Goal: Task Accomplishment & Management: Complete application form

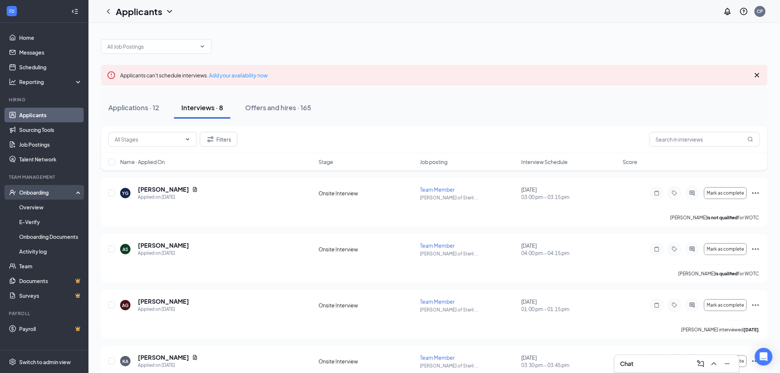
click at [28, 192] on div "Onboarding" at bounding box center [47, 192] width 57 height 7
click at [30, 190] on div "Onboarding" at bounding box center [47, 192] width 57 height 7
click at [31, 207] on link "Overview" at bounding box center [50, 207] width 63 height 15
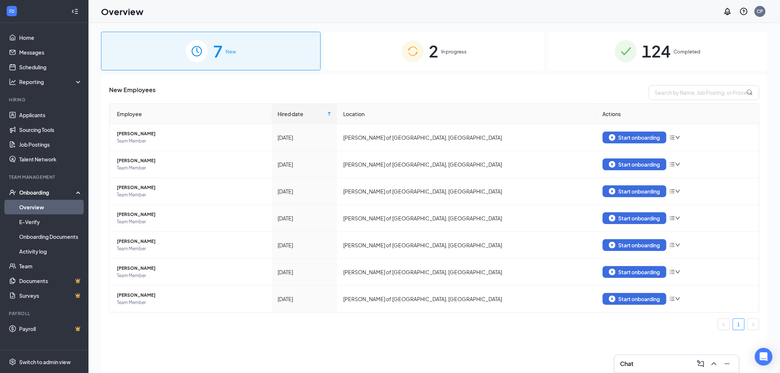
click at [356, 42] on div "2 In progress" at bounding box center [434, 51] width 220 height 39
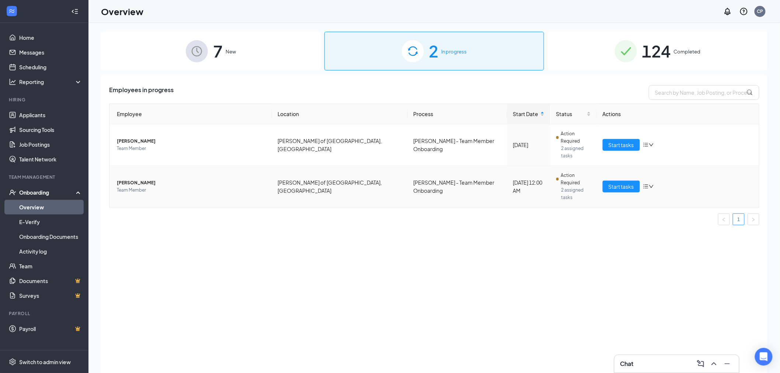
drag, startPoint x: 134, startPoint y: 154, endPoint x: 130, endPoint y: 167, distance: 13.4
click at [131, 166] on td "[PERSON_NAME] Team Member" at bounding box center [190, 186] width 163 height 41
click at [130, 187] on span "Team Member" at bounding box center [191, 190] width 149 height 7
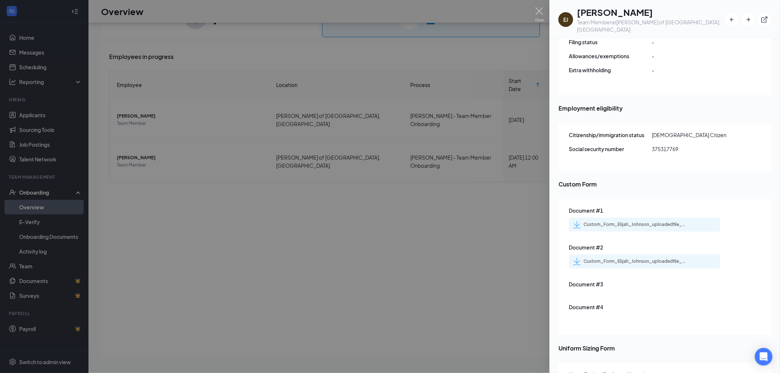
scroll to position [721, 0]
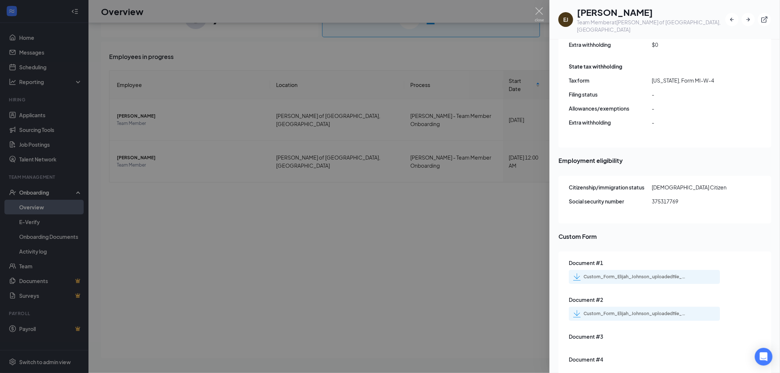
click at [645, 274] on div "Custom_Form_Elijah_Johnson_uploadedfile_20250822.pdf.pdf" at bounding box center [635, 277] width 103 height 6
click at [653, 311] on div "Custom_Form_Elijah_Johnson_uploadedfile_20250822.pdf.pdf" at bounding box center [635, 314] width 103 height 6
click at [539, 13] on img at bounding box center [539, 14] width 9 height 14
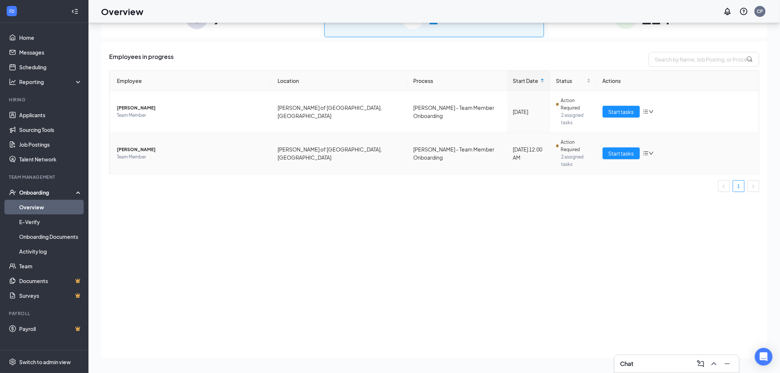
click at [136, 146] on span "[PERSON_NAME]" at bounding box center [191, 149] width 149 height 7
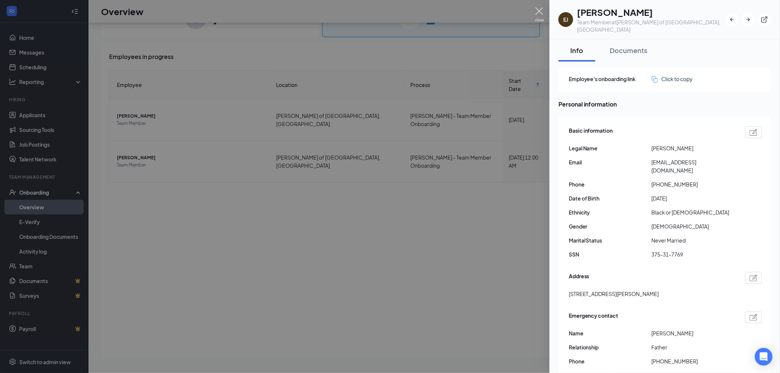
click at [540, 13] on img at bounding box center [539, 14] width 9 height 14
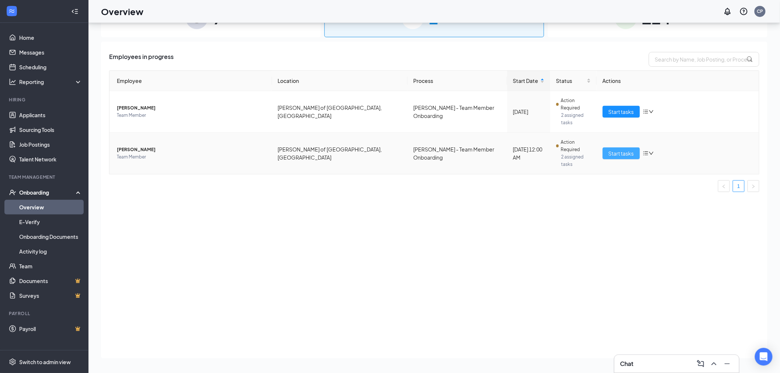
click at [609, 147] on button "Start tasks" at bounding box center [621, 153] width 37 height 12
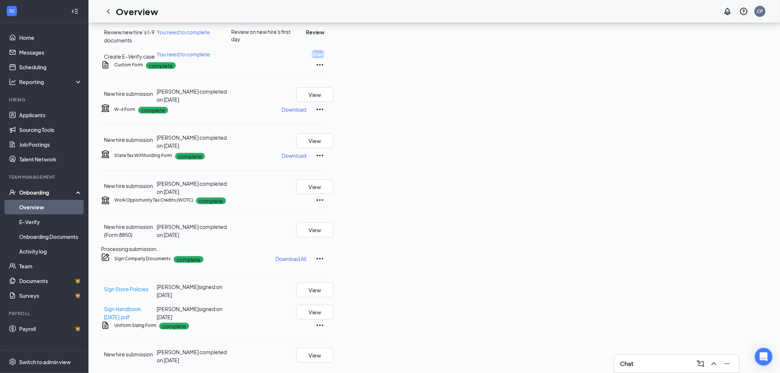
scroll to position [164, 0]
click at [324, 69] on icon "Ellipses" at bounding box center [320, 64] width 9 height 9
click at [713, 164] on span "Restart" at bounding box center [721, 168] width 18 height 8
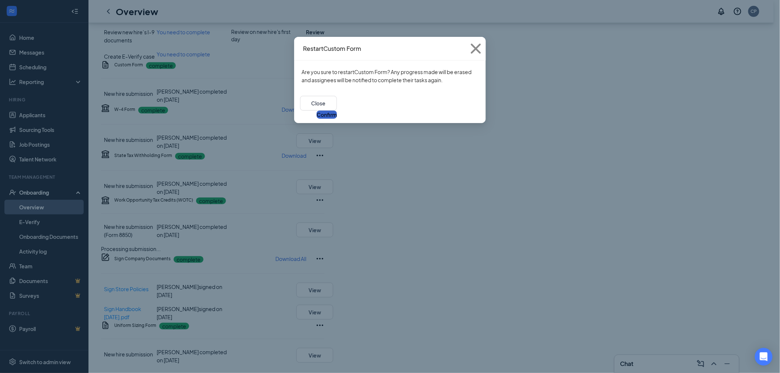
click at [337, 111] on button "Confirm" at bounding box center [327, 115] width 20 height 8
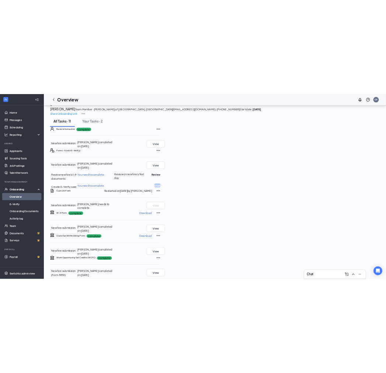
scroll to position [0, 0]
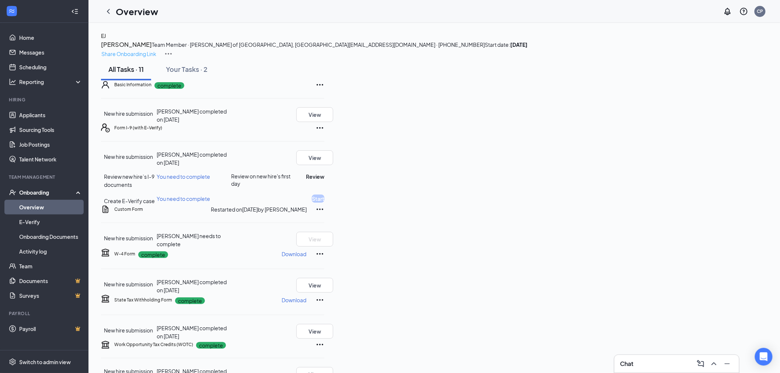
click at [156, 50] on p "Share Onboarding Link" at bounding box center [128, 54] width 55 height 8
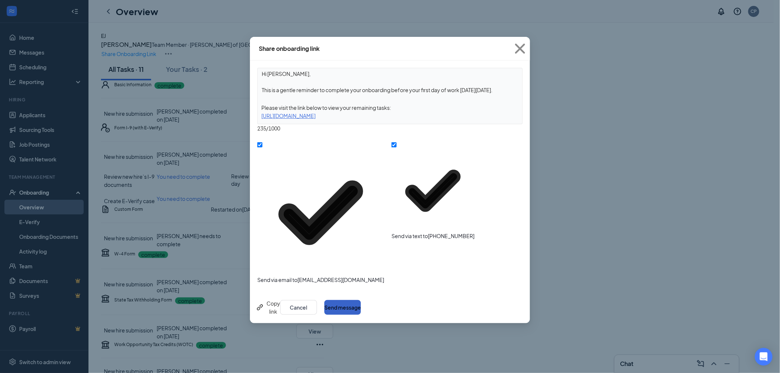
click at [361, 300] on button "Send message" at bounding box center [342, 307] width 36 height 15
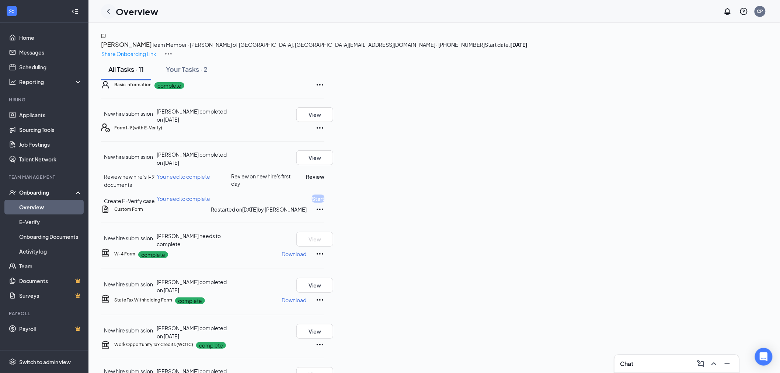
click at [110, 12] on icon "ChevronLeft" at bounding box center [108, 11] width 9 height 9
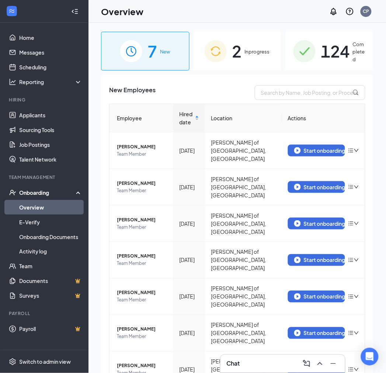
click at [251, 52] on span "In progress" at bounding box center [256, 51] width 25 height 7
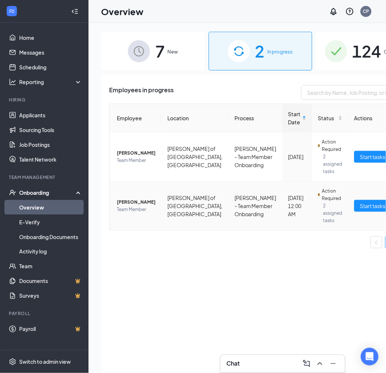
click at [124, 211] on span "Team Member" at bounding box center [136, 209] width 39 height 7
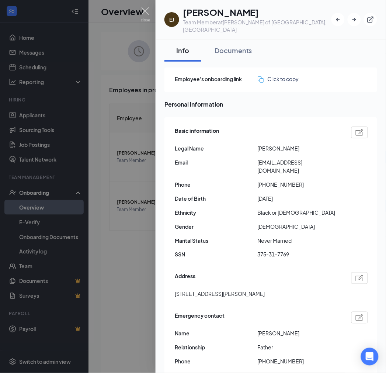
click at [264, 144] on span "[PERSON_NAME]" at bounding box center [299, 148] width 83 height 8
copy span "[PERSON_NAME]"
click at [284, 144] on span "[PERSON_NAME]" at bounding box center [299, 148] width 83 height 8
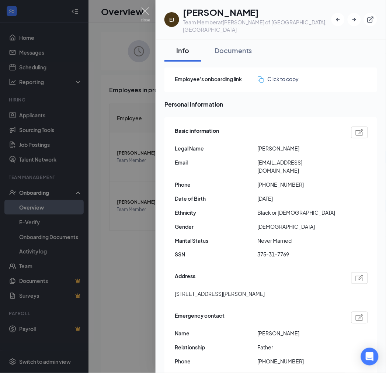
copy span "[PERSON_NAME]"
drag, startPoint x: 264, startPoint y: 168, endPoint x: 296, endPoint y: 168, distance: 32.1
click at [296, 180] on span "[PHONE_NUMBER]" at bounding box center [299, 184] width 83 height 8
copy span "3136553033"
click at [260, 329] on span "[PERSON_NAME]" at bounding box center [299, 333] width 83 height 8
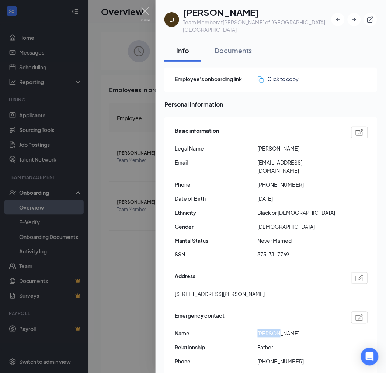
click at [260, 329] on span "[PERSON_NAME]" at bounding box center [299, 333] width 83 height 8
copy span "[PERSON_NAME]"
drag, startPoint x: 267, startPoint y: 344, endPoint x: 296, endPoint y: 345, distance: 29.5
click at [296, 357] on span "[PHONE_NUMBER]" at bounding box center [299, 361] width 83 height 8
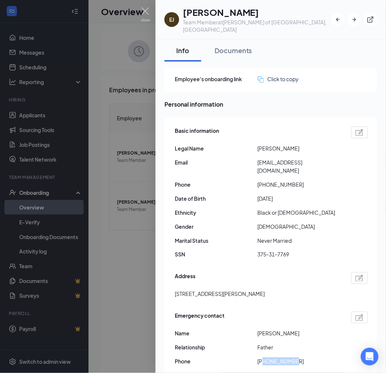
copy span "3132691701"
drag, startPoint x: 175, startPoint y: 275, endPoint x: 207, endPoint y: 281, distance: 32.3
click at [207, 290] on span "[STREET_ADDRESS][PERSON_NAME]" at bounding box center [220, 294] width 90 height 8
copy span "7217 [PERSON_NAME]"
click at [293, 158] on span "[EMAIL_ADDRESS][DOMAIN_NAME]" at bounding box center [299, 166] width 83 height 16
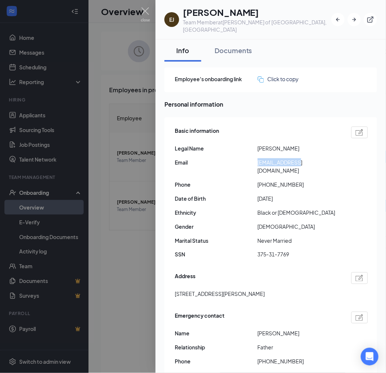
click at [293, 158] on span "[EMAIL_ADDRESS][DOMAIN_NAME]" at bounding box center [299, 166] width 83 height 16
copy span "[EMAIL_ADDRESS][DOMAIN_NAME]"
click at [352, 100] on span "Personal information" at bounding box center [270, 104] width 213 height 9
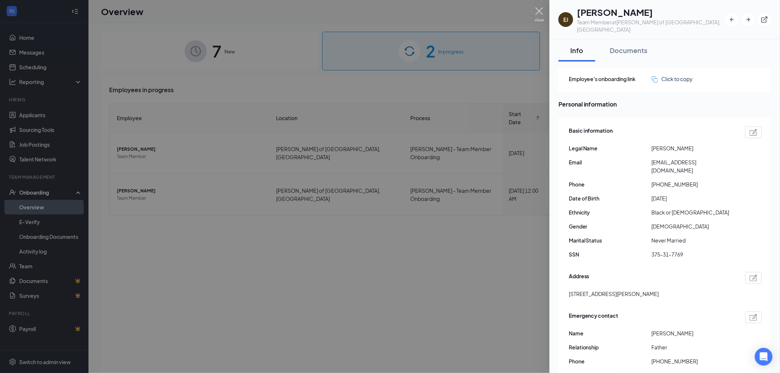
click at [539, 10] on img at bounding box center [539, 14] width 9 height 14
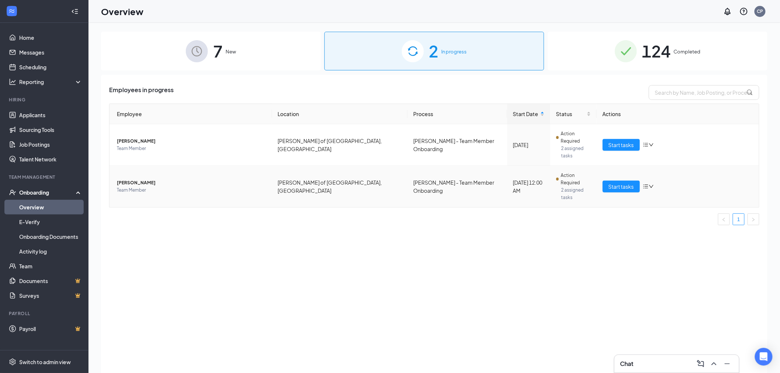
click at [122, 187] on span "Team Member" at bounding box center [191, 190] width 149 height 7
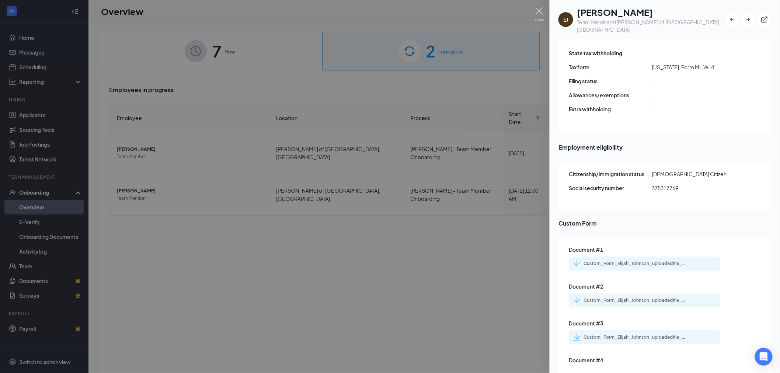
scroll to position [819, 0]
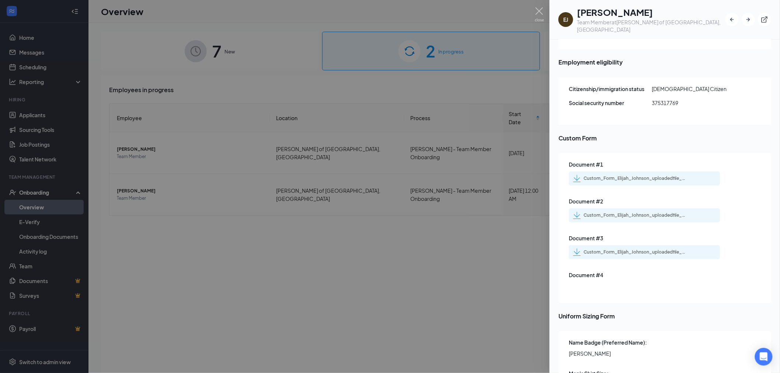
click at [648, 249] on div "Custom_Form_Elijah_Johnson_uploadedfile_20250827.pdf.pdf" at bounding box center [635, 252] width 103 height 6
click at [543, 13] on img at bounding box center [539, 14] width 9 height 14
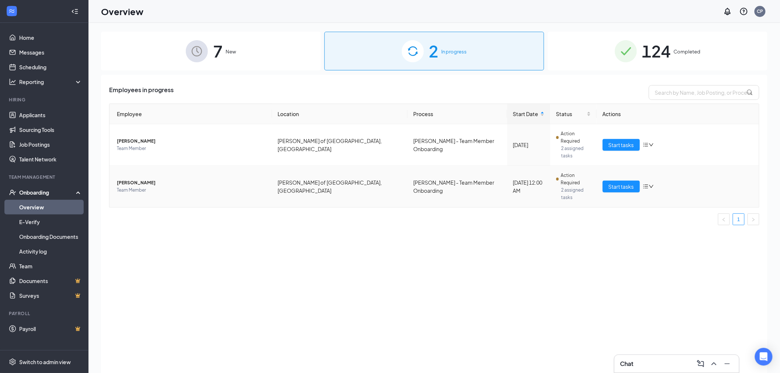
click at [125, 187] on span "Team Member" at bounding box center [191, 190] width 149 height 7
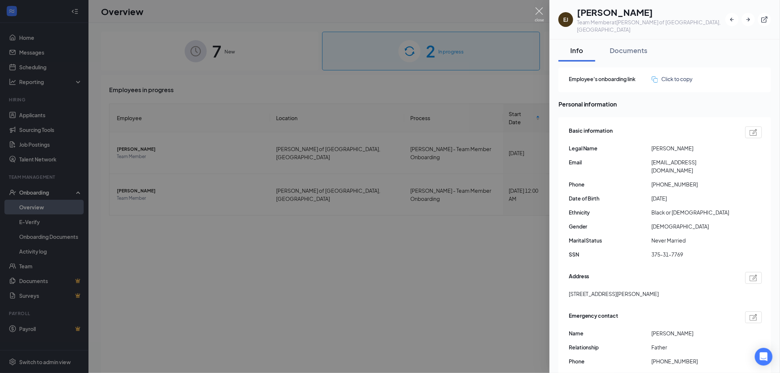
click at [540, 16] on img at bounding box center [539, 14] width 9 height 14
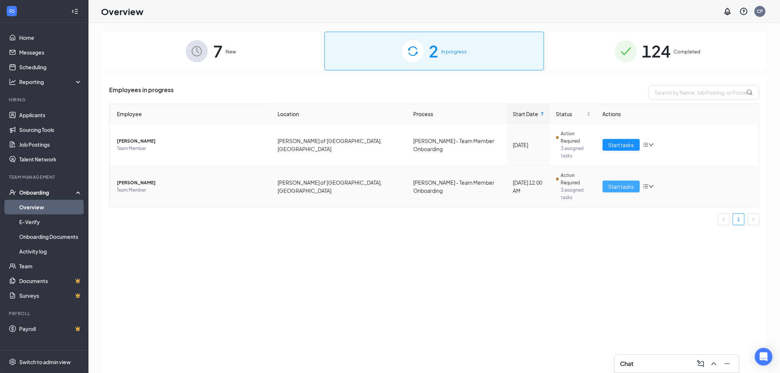
click at [613, 182] on span "Start tasks" at bounding box center [621, 186] width 25 height 8
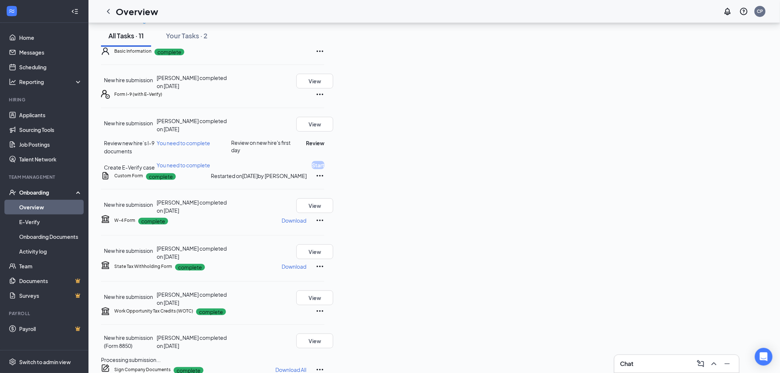
scroll to position [82, 0]
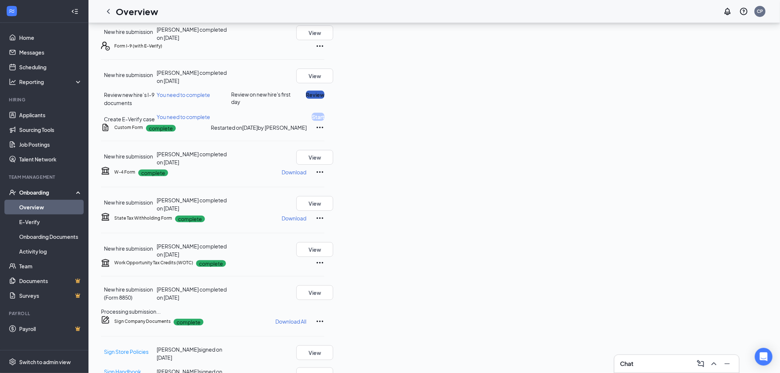
click at [324, 99] on button "Review" at bounding box center [315, 95] width 18 height 8
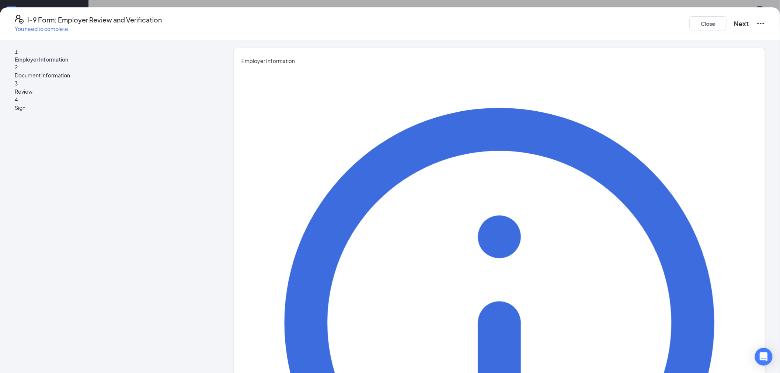
type input "[PERSON_NAME]"
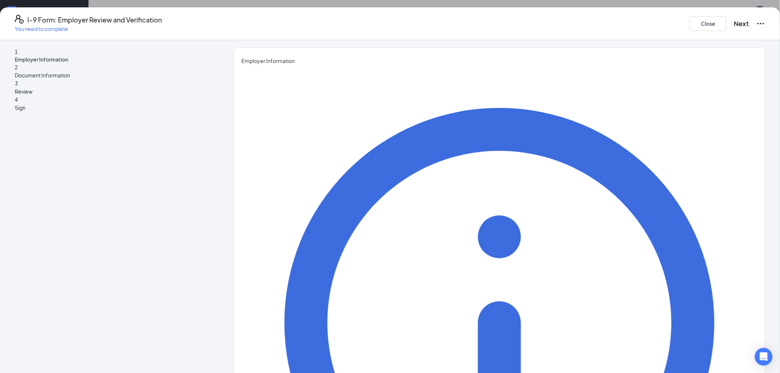
type input "2nd Assistant Manager"
type input "[EMAIL_ADDRESS][DOMAIN_NAME]"
type input "5864612367"
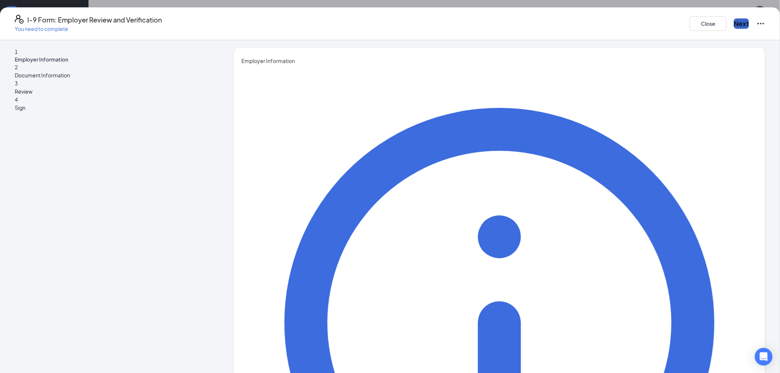
click at [734, 24] on button "Next" at bounding box center [741, 23] width 15 height 10
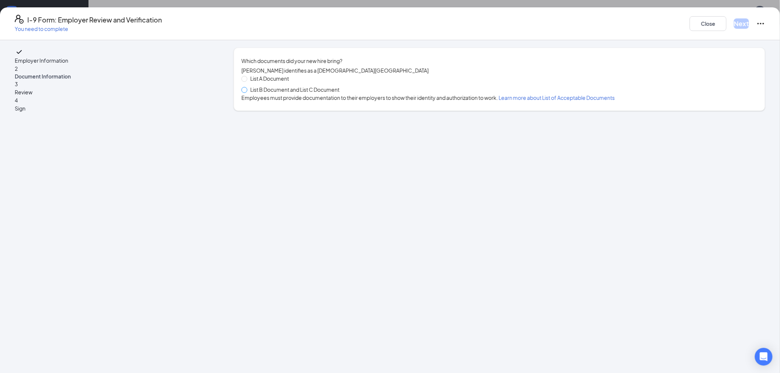
click at [247, 93] on span at bounding box center [244, 90] width 6 height 6
click at [247, 92] on input "List B Document and List C Document" at bounding box center [243, 89] width 5 height 5
radio input "true"
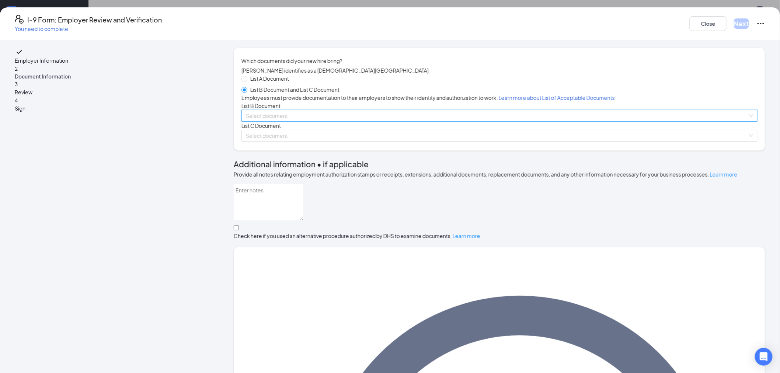
click at [312, 121] on input "search" at bounding box center [497, 115] width 502 height 11
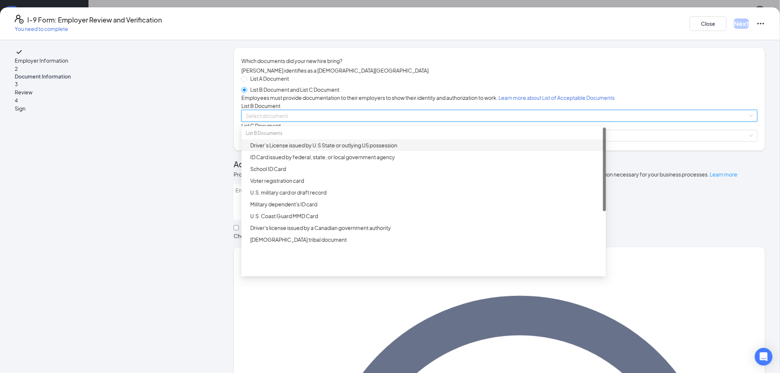
click at [327, 151] on div "Driver’s License issued by U.S State or outlying US possession" at bounding box center [423, 145] width 365 height 12
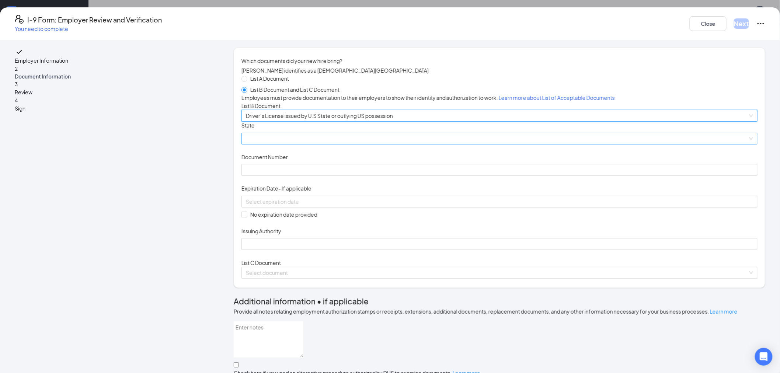
click at [338, 144] on span at bounding box center [499, 138] width 507 height 11
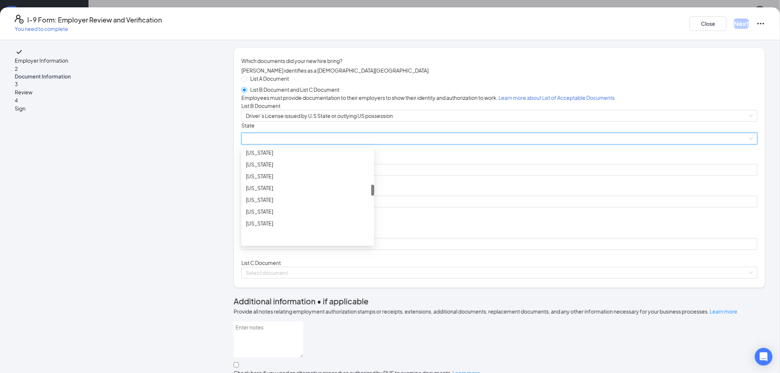
scroll to position [410, 0]
click at [322, 159] on div "[US_STATE]" at bounding box center [307, 153] width 133 height 12
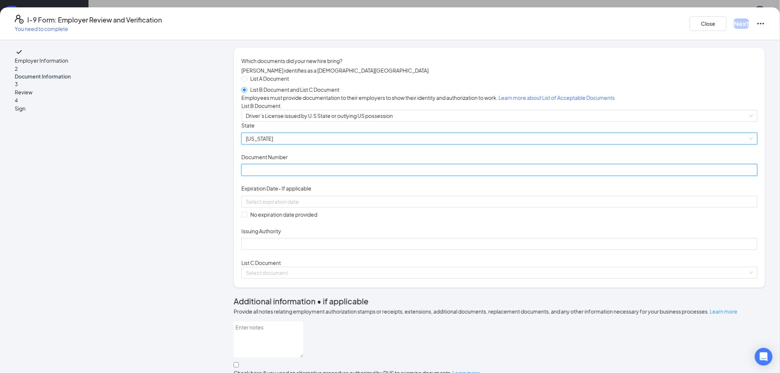
click at [322, 176] on input "Document Number" at bounding box center [499, 170] width 516 height 12
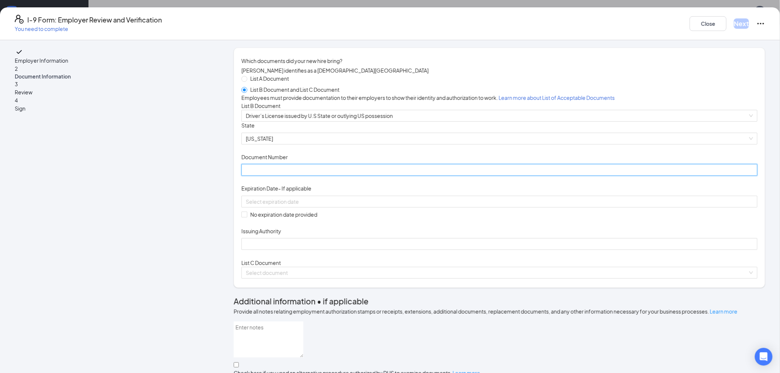
click at [315, 176] on input "Document Number" at bounding box center [499, 170] width 516 height 12
type input "J900000076274"
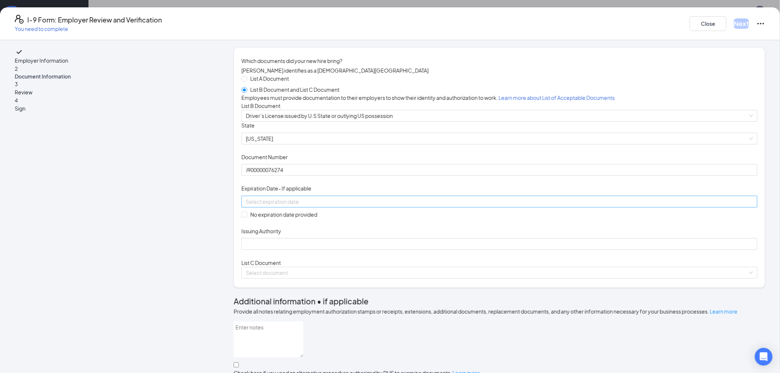
click at [301, 206] on input at bounding box center [499, 202] width 506 height 8
type input "[DATE]"
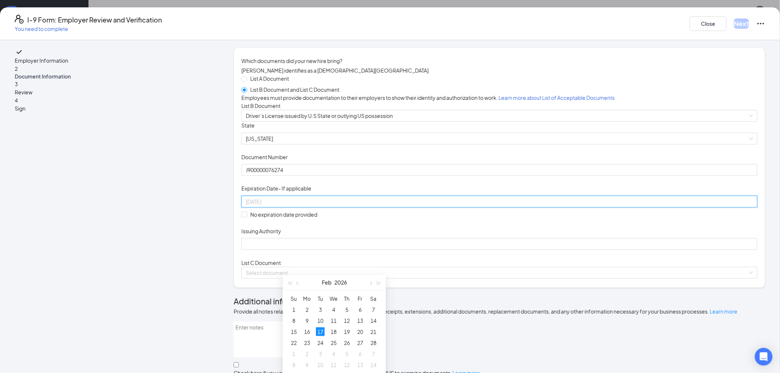
click at [319, 329] on div "17" at bounding box center [320, 331] width 9 height 9
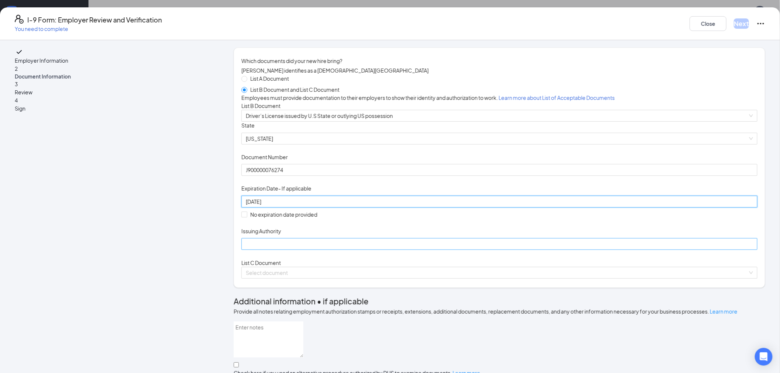
type input "[DATE]"
click at [293, 250] on input "Issuing Authority" at bounding box center [499, 244] width 516 height 12
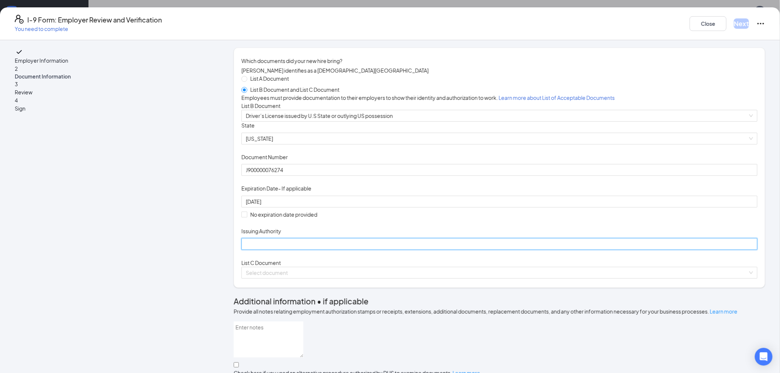
type input "MI"
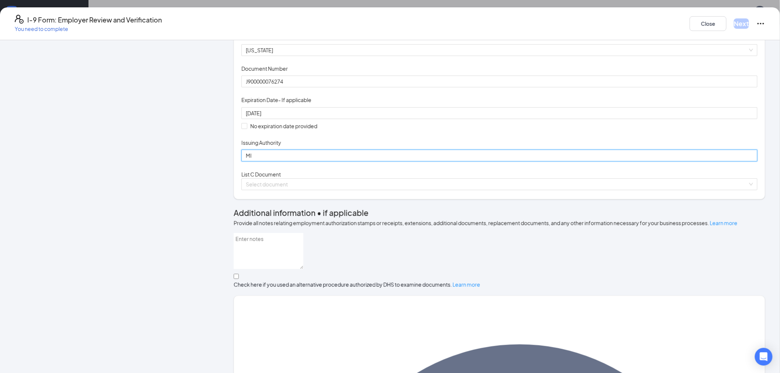
scroll to position [123, 0]
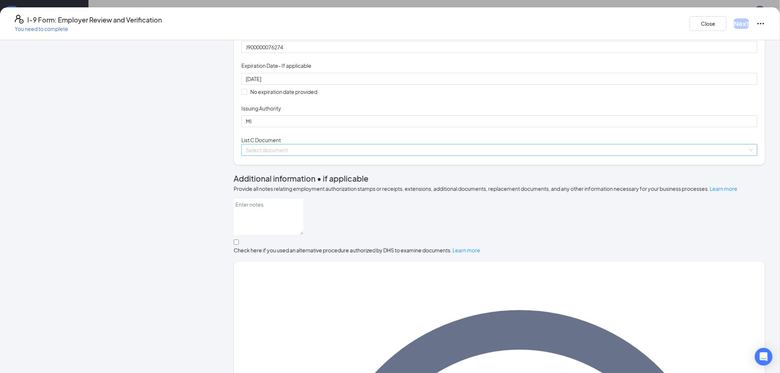
click at [561, 156] on input "search" at bounding box center [497, 150] width 502 height 11
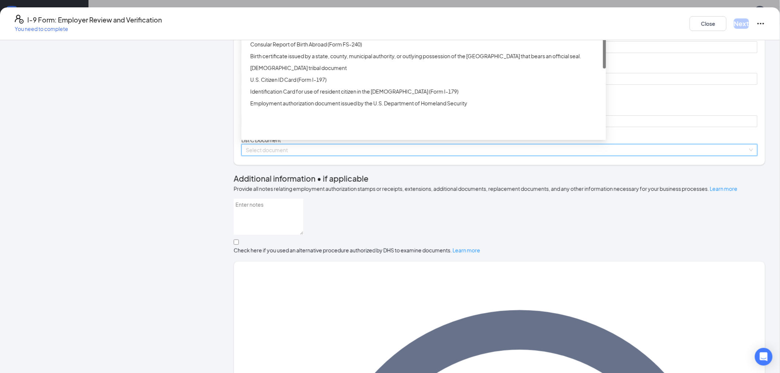
click at [324, 13] on div "Unrestricted Social Security Card" at bounding box center [425, 9] width 351 height 8
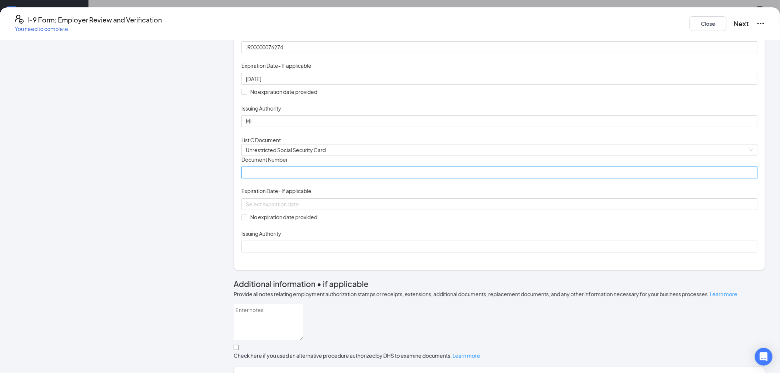
click at [310, 178] on input "Document Number" at bounding box center [499, 173] width 516 height 12
type input "375317769"
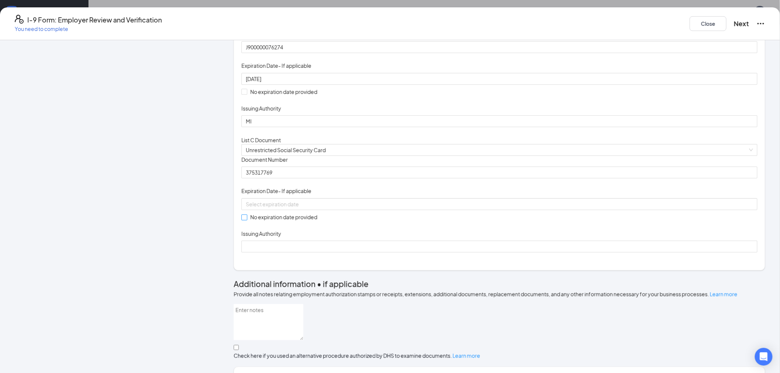
click at [247, 220] on span at bounding box center [244, 218] width 6 height 6
click at [247, 220] on input "No expiration date provided" at bounding box center [243, 217] width 5 height 5
checkbox input "true"
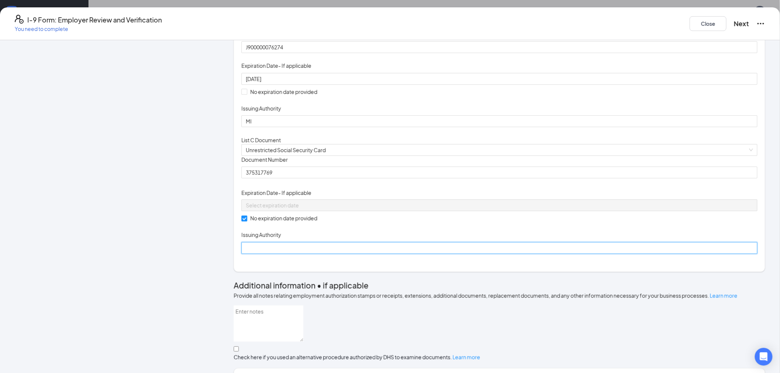
click at [292, 254] on input "Issuing Authority" at bounding box center [499, 248] width 516 height 12
type input "Social Security Administration"
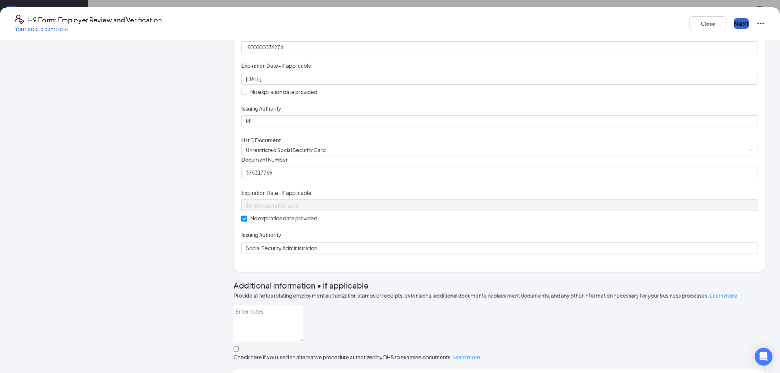
click at [734, 22] on button "Next" at bounding box center [741, 23] width 15 height 10
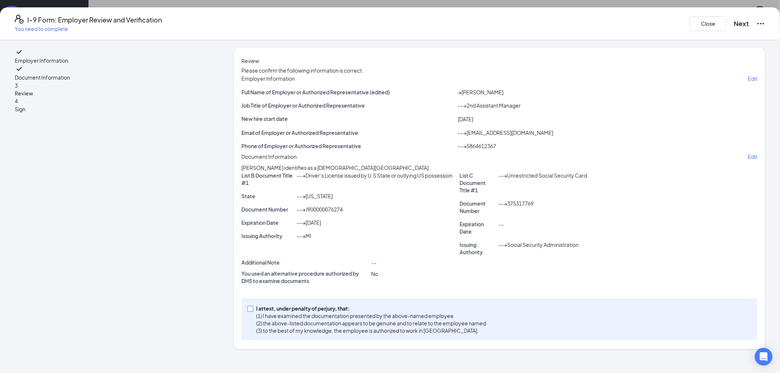
click at [253, 311] on input "I attest, under penalty of [PERSON_NAME], that: (1) I have examined the documen…" at bounding box center [249, 308] width 5 height 5
checkbox input "true"
click at [734, 23] on button "Next" at bounding box center [741, 23] width 15 height 10
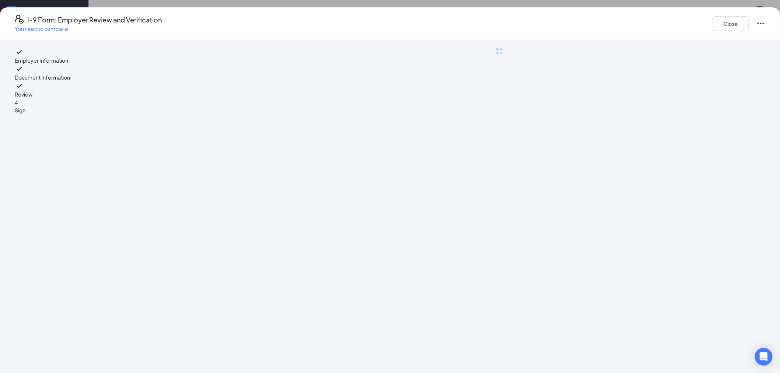
scroll to position [0, 0]
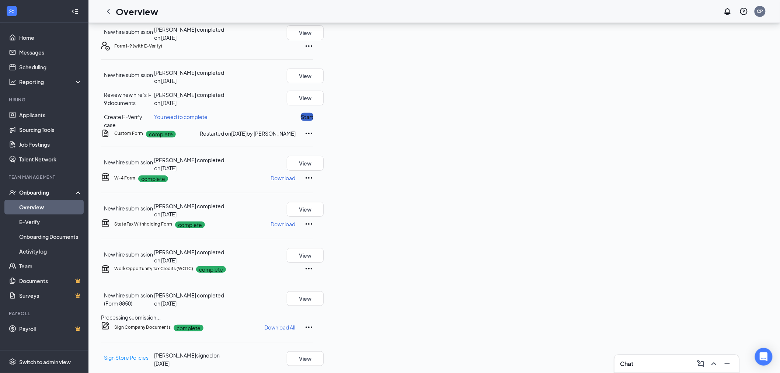
click at [313, 121] on button "Start" at bounding box center [307, 117] width 13 height 8
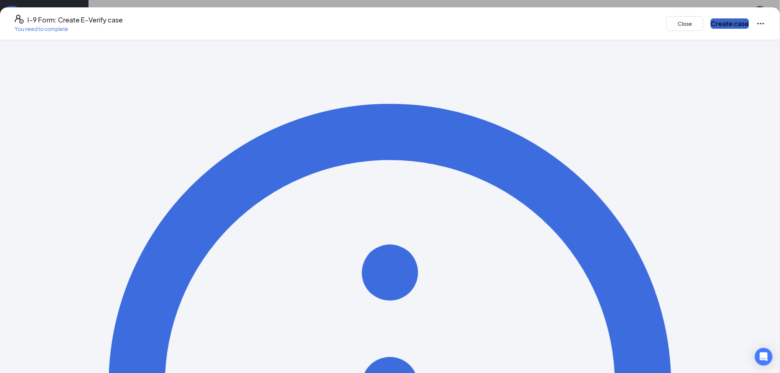
drag, startPoint x: 630, startPoint y: 17, endPoint x: 610, endPoint y: 22, distance: 21.3
click at [711, 18] on button "Create case" at bounding box center [730, 23] width 38 height 10
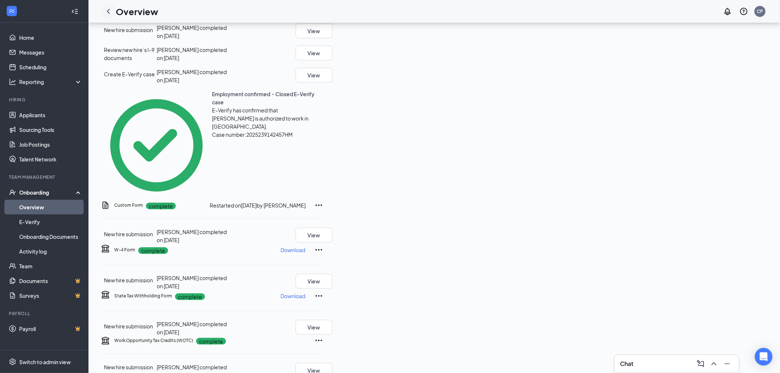
click at [103, 15] on div at bounding box center [108, 11] width 15 height 15
click at [112, 11] on div at bounding box center [108, 11] width 15 height 15
click at [110, 12] on icon "ChevronLeft" at bounding box center [108, 11] width 9 height 9
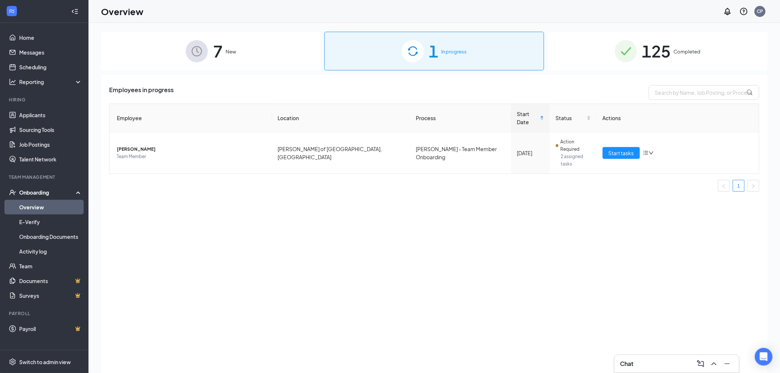
click at [232, 51] on span "New" at bounding box center [231, 51] width 10 height 7
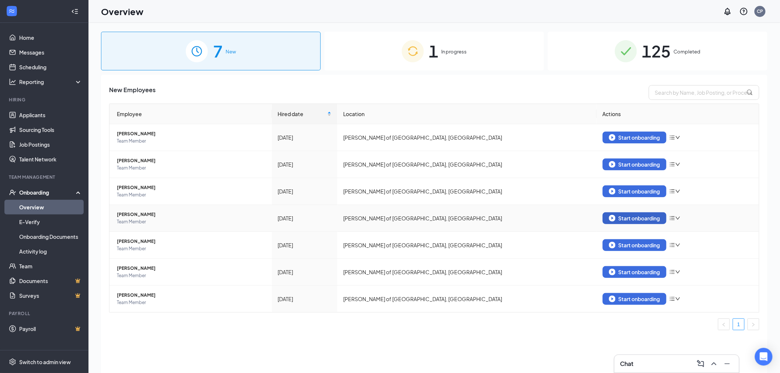
click at [605, 219] on button "Start onboarding" at bounding box center [635, 218] width 64 height 12
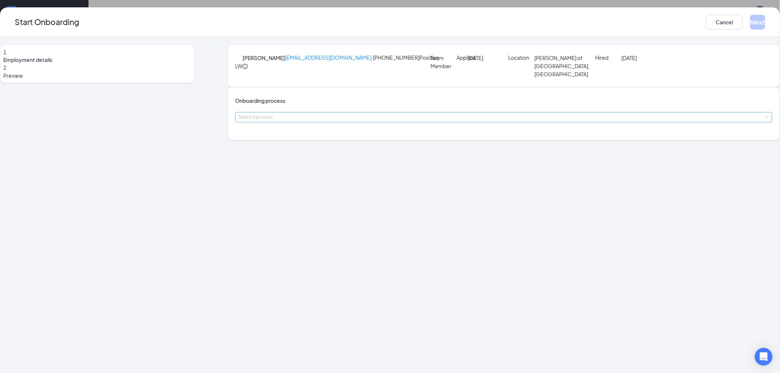
click at [351, 121] on div "Select a process" at bounding box center [502, 117] width 528 height 7
click at [343, 165] on span "[PERSON_NAME] - Team Member Onboarding" at bounding box center [344, 164] width 111 height 7
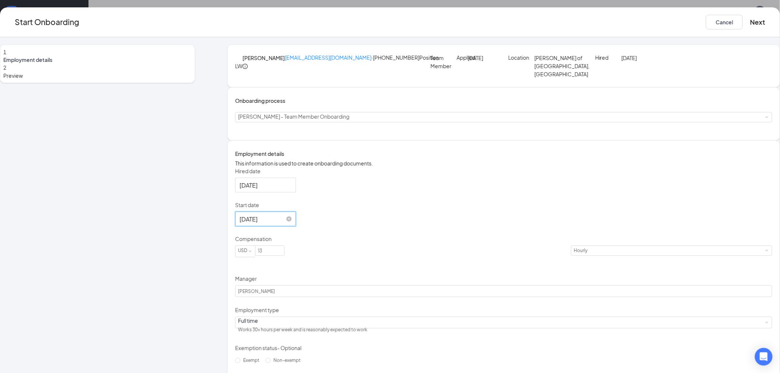
click at [290, 224] on input "[DATE]" at bounding box center [265, 219] width 51 height 9
type input "[DATE]"
click at [304, 180] on div "28" at bounding box center [299, 175] width 9 height 9
click at [750, 20] on button "Next" at bounding box center [757, 22] width 15 height 15
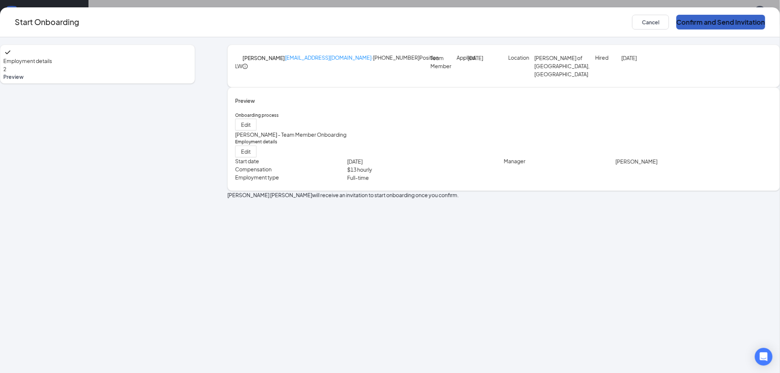
click at [677, 20] on button "Confirm and Send Invitation" at bounding box center [721, 22] width 89 height 15
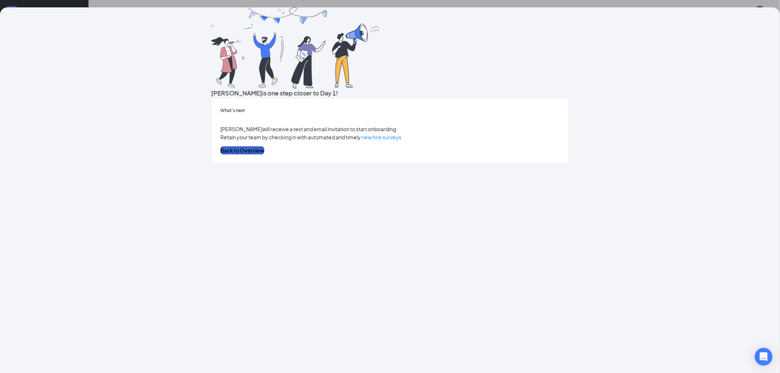
click at [264, 154] on button "Back to Overview" at bounding box center [242, 150] width 44 height 8
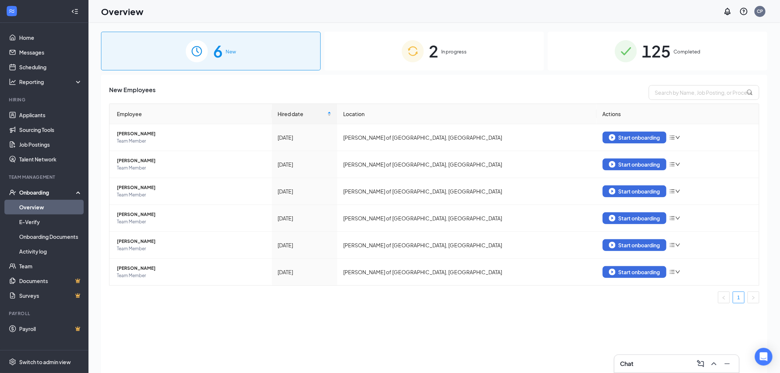
click at [432, 64] on div "2 In progress" at bounding box center [434, 51] width 220 height 39
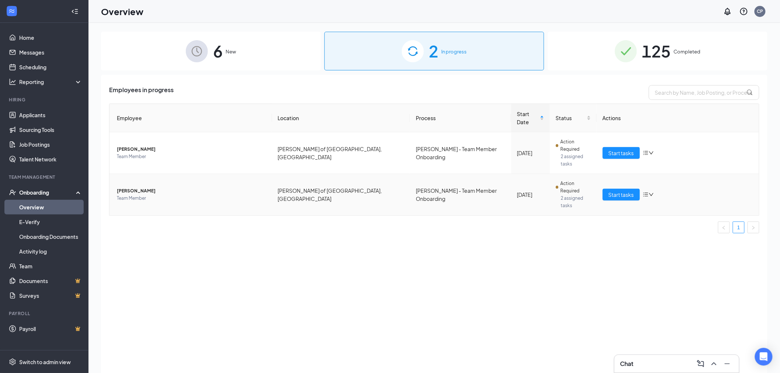
click at [141, 195] on span "Team Member" at bounding box center [191, 198] width 149 height 7
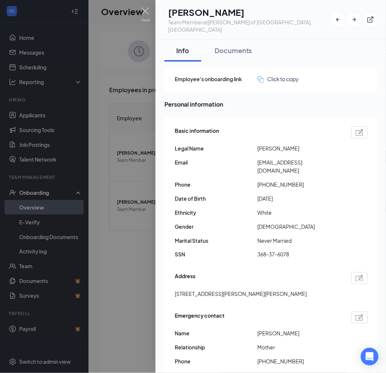
click at [264, 144] on span "[PERSON_NAME]" at bounding box center [299, 148] width 83 height 8
click at [261, 144] on span "[PERSON_NAME]" at bounding box center [299, 148] width 83 height 8
click at [262, 144] on span "[PERSON_NAME]" at bounding box center [299, 148] width 83 height 8
copy span "[PERSON_NAME]"
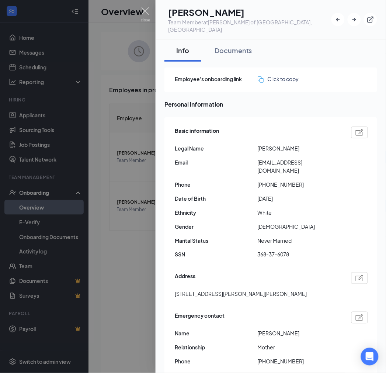
click at [308, 144] on span "[PERSON_NAME]" at bounding box center [299, 148] width 83 height 8
click at [310, 144] on span "[PERSON_NAME]" at bounding box center [299, 148] width 83 height 8
click at [299, 144] on span "[PERSON_NAME]" at bounding box center [299, 148] width 83 height 8
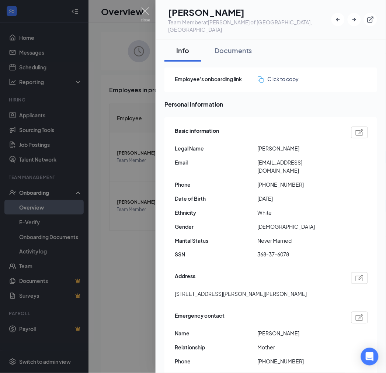
click at [299, 144] on span "[PERSON_NAME]" at bounding box center [299, 148] width 83 height 8
copy span "[PERSON_NAME]"
drag, startPoint x: 264, startPoint y: 168, endPoint x: 295, endPoint y: 169, distance: 30.6
click at [295, 180] on span "[PHONE_NUMBER]" at bounding box center [299, 184] width 83 height 8
copy span "2484970985"
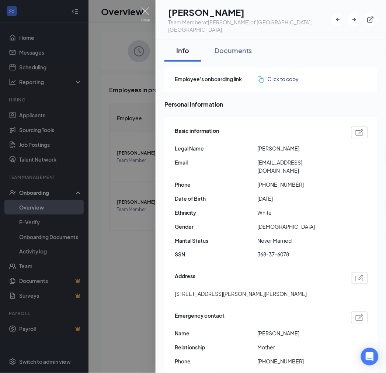
drag, startPoint x: 160, startPoint y: 75, endPoint x: 156, endPoint y: 70, distance: 6.3
click at [140, 12] on div at bounding box center [193, 186] width 386 height 373
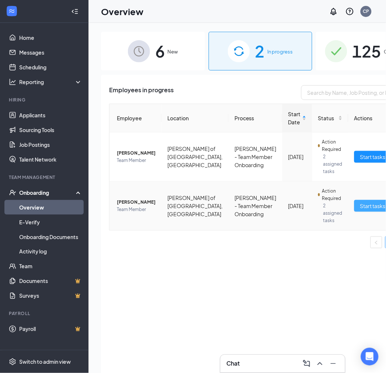
click at [360, 208] on span "Start tasks" at bounding box center [372, 206] width 25 height 8
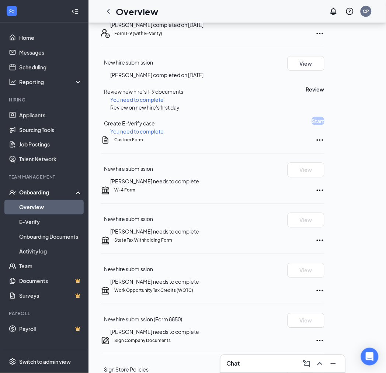
scroll to position [164, 0]
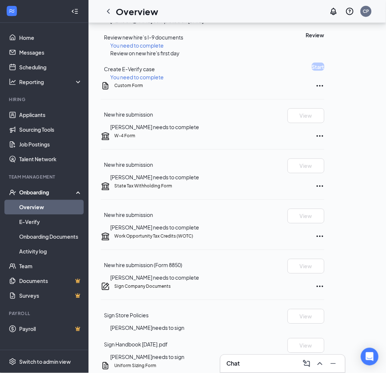
click at [324, 90] on icon "Ellipses" at bounding box center [320, 85] width 9 height 9
click at [108, 9] on icon "ChevronLeft" at bounding box center [108, 11] width 9 height 9
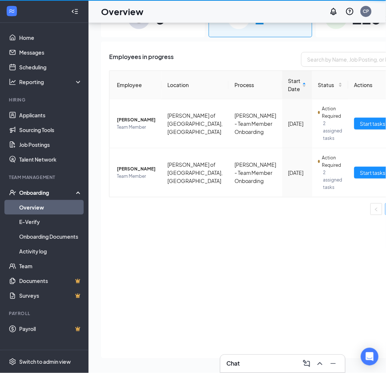
scroll to position [33, 0]
click at [121, 180] on span "Team Member" at bounding box center [136, 176] width 39 height 7
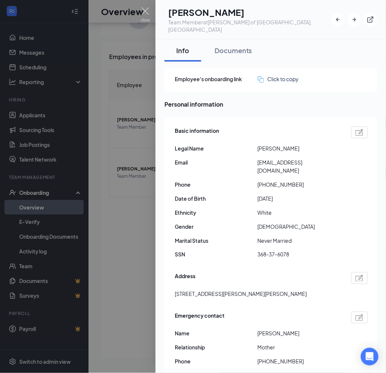
click at [270, 329] on span "[PERSON_NAME]" at bounding box center [299, 333] width 83 height 8
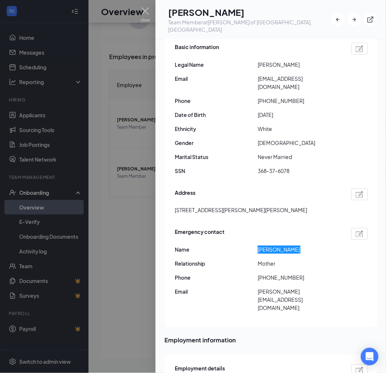
scroll to position [82, 0]
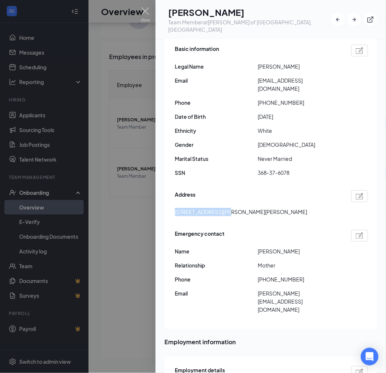
drag, startPoint x: 175, startPoint y: 194, endPoint x: 226, endPoint y: 199, distance: 51.1
click at [226, 208] on span "[STREET_ADDRESS][PERSON_NAME][PERSON_NAME]" at bounding box center [241, 212] width 132 height 8
click at [279, 76] on span "[EMAIL_ADDRESS][DOMAIN_NAME]" at bounding box center [299, 84] width 83 height 16
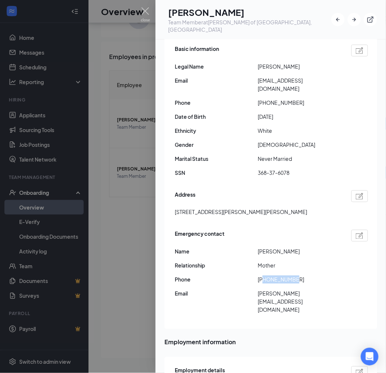
drag, startPoint x: 266, startPoint y: 264, endPoint x: 293, endPoint y: 264, distance: 27.3
click at [293, 275] on span "[PHONE_NUMBER]" at bounding box center [299, 279] width 83 height 8
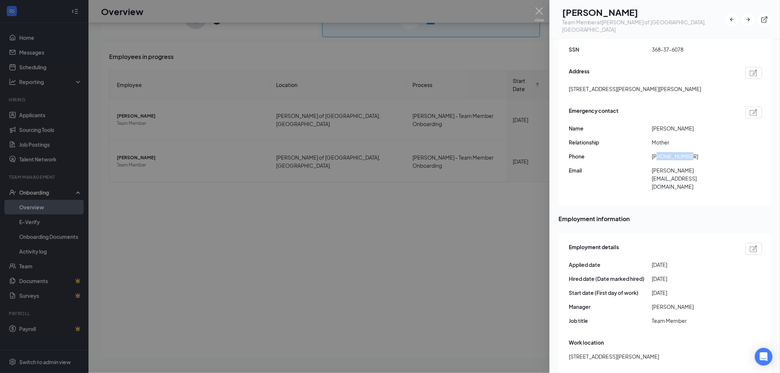
scroll to position [205, 0]
click at [538, 10] on img at bounding box center [539, 14] width 9 height 14
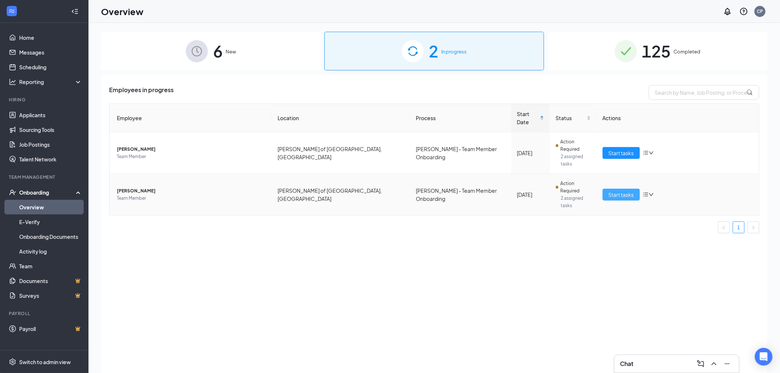
click at [611, 191] on span "Start tasks" at bounding box center [621, 195] width 25 height 8
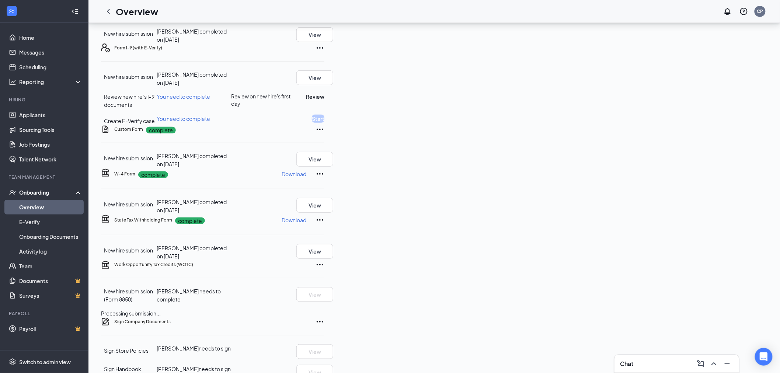
scroll to position [82, 0]
click at [324, 99] on button "Review" at bounding box center [315, 95] width 18 height 8
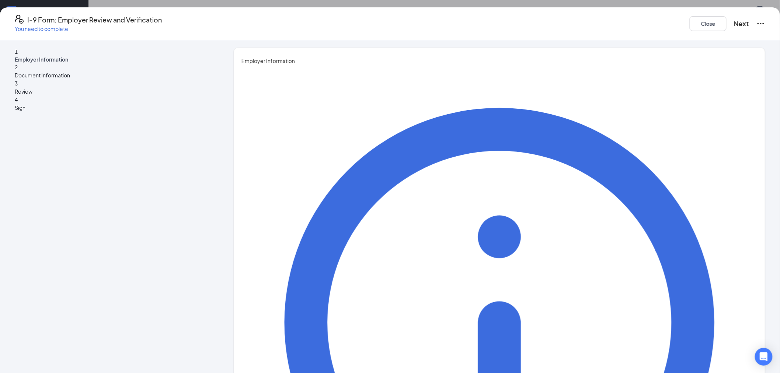
type input "[PERSON_NAME]"
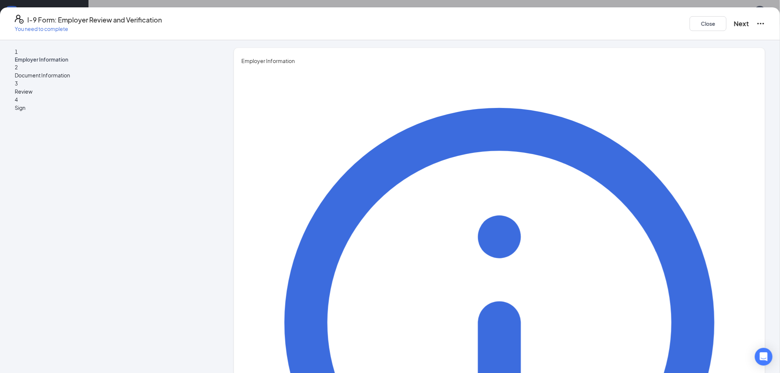
type input "2nd Assistant Manager"
type input "[EMAIL_ADDRESS][DOMAIN_NAME]"
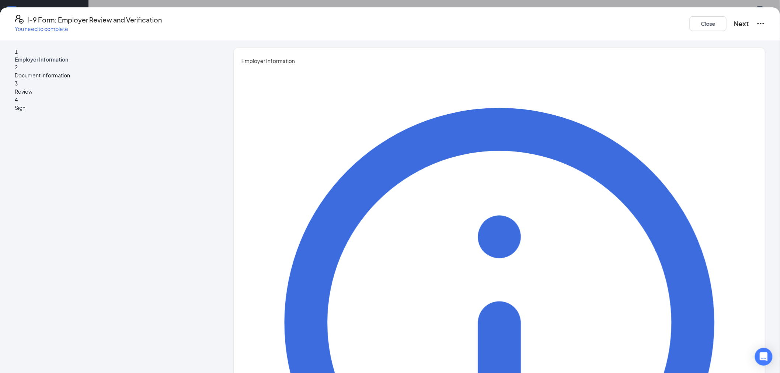
type input "5864612367"
click at [734, 18] on button "Next" at bounding box center [741, 23] width 15 height 10
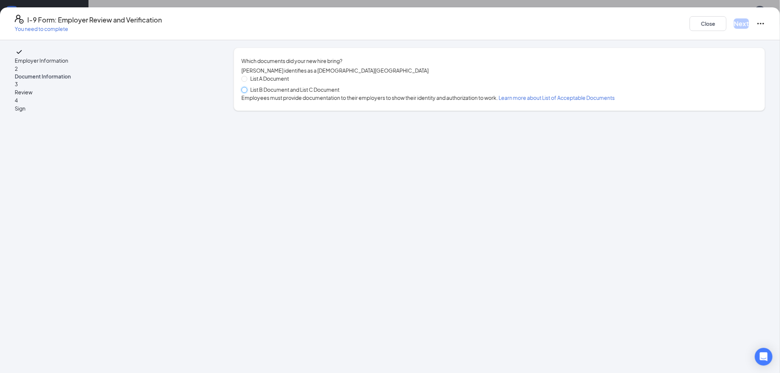
click at [247, 92] on input "List B Document and List C Document" at bounding box center [243, 89] width 5 height 5
radio input "true"
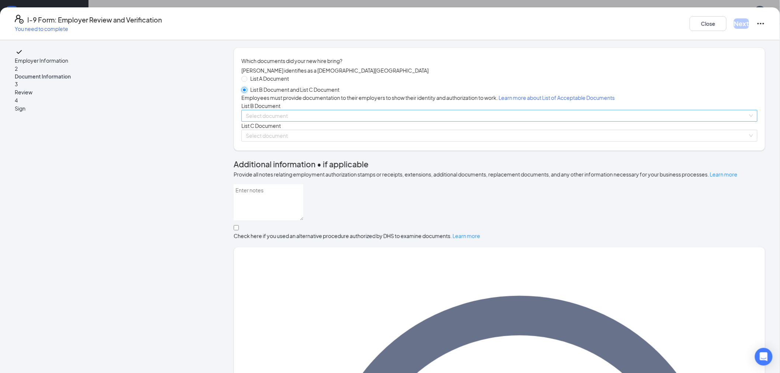
click at [315, 121] on span at bounding box center [497, 115] width 502 height 11
click at [318, 121] on input "search" at bounding box center [497, 115] width 502 height 11
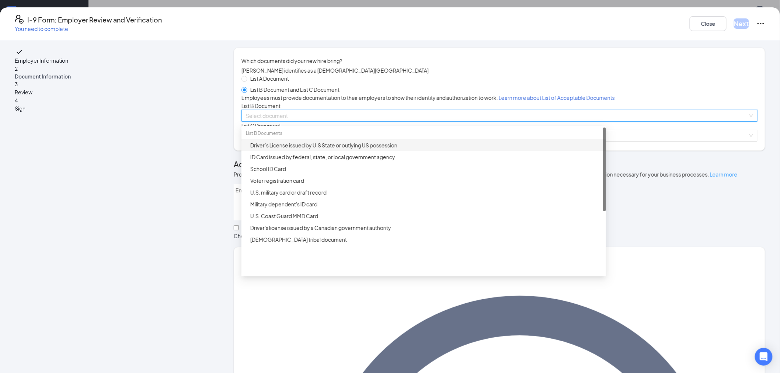
click at [327, 149] on div "Driver’s License issued by U.S State or outlying US possession" at bounding box center [425, 145] width 351 height 8
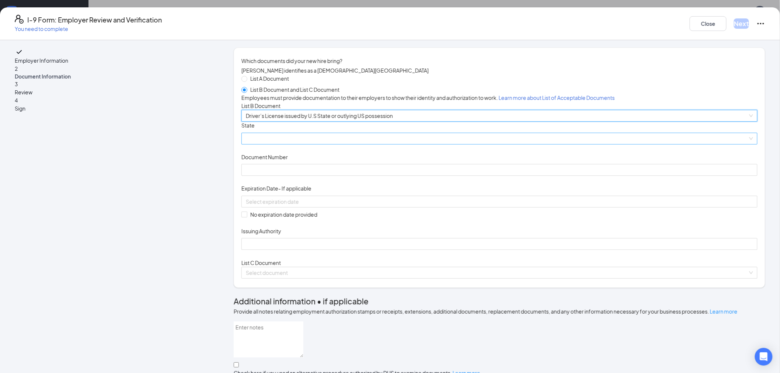
click at [316, 144] on span at bounding box center [499, 138] width 507 height 11
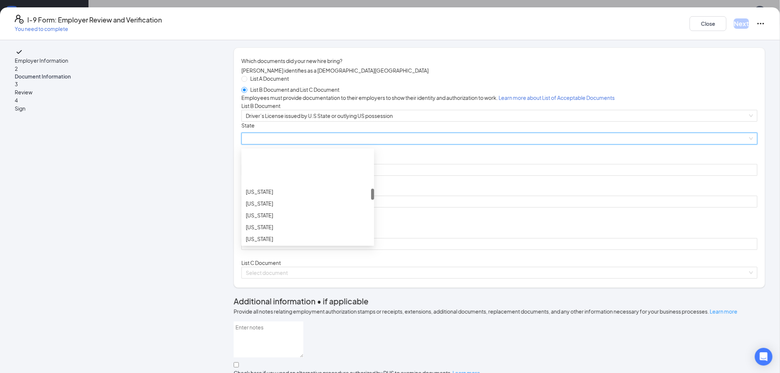
scroll to position [327, 0]
click at [324, 216] on div "[US_STATE]" at bounding box center [307, 210] width 133 height 12
click at [319, 212] on div "[US_STATE]" at bounding box center [308, 208] width 124 height 8
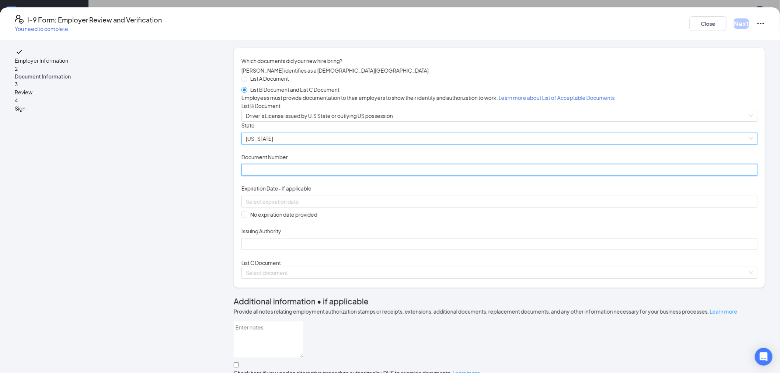
click at [310, 176] on input "Document Number" at bounding box center [499, 170] width 516 height 12
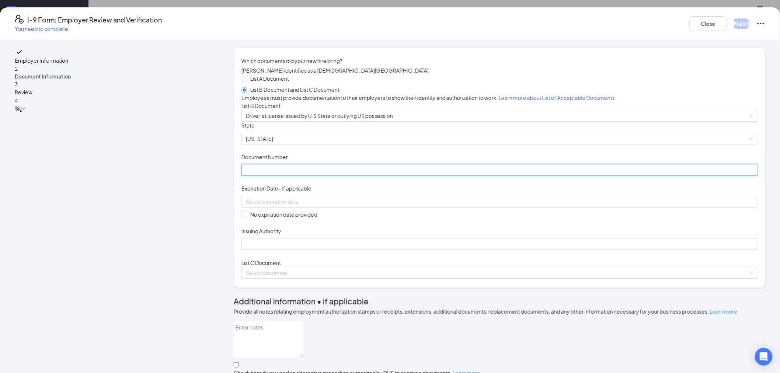
type input "9"
type input "W900001613582"
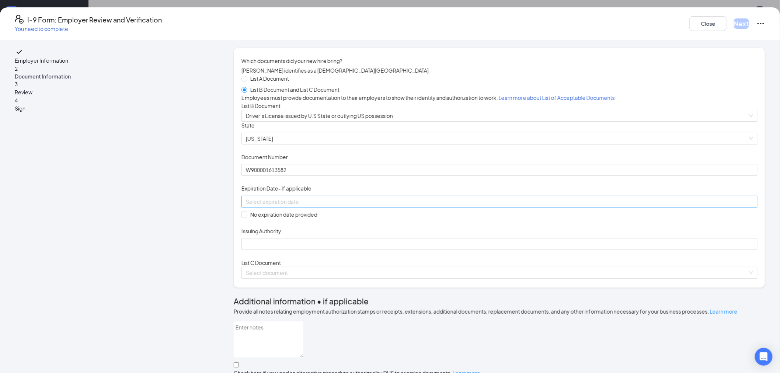
click at [296, 206] on input at bounding box center [499, 202] width 506 height 8
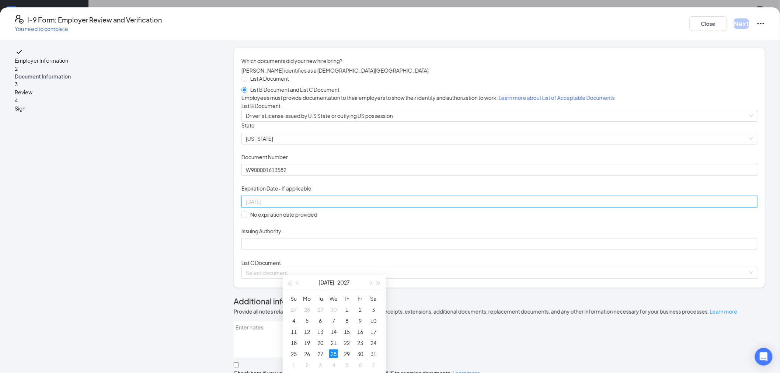
click at [335, 350] on div "28" at bounding box center [333, 354] width 9 height 9
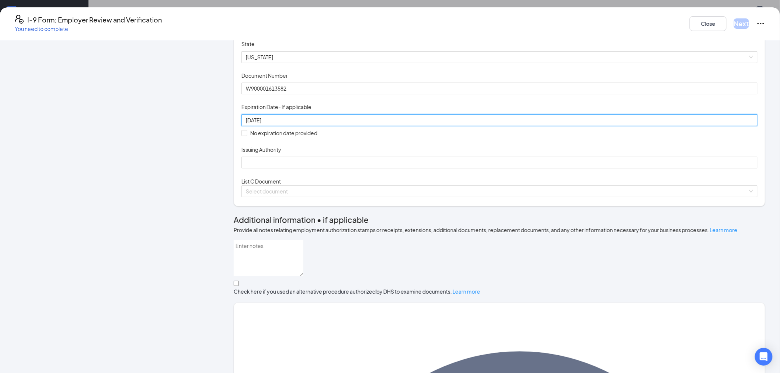
scroll to position [82, 0]
type input "[DATE]"
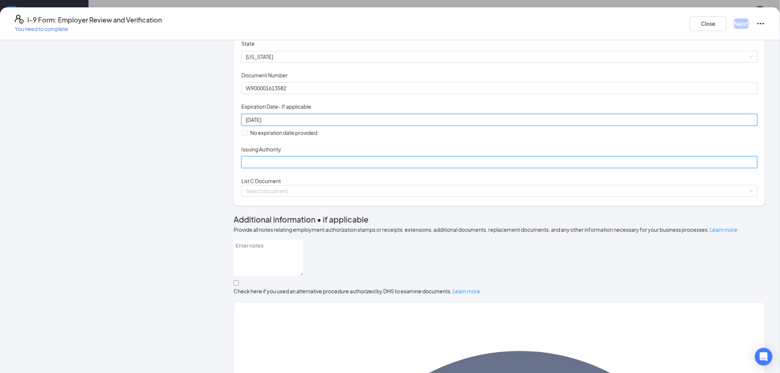
click at [306, 168] on input "Issuing Authority" at bounding box center [499, 162] width 516 height 12
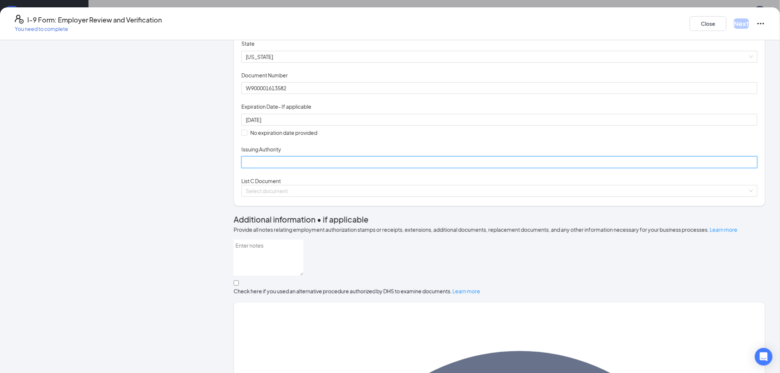
type input "MI"
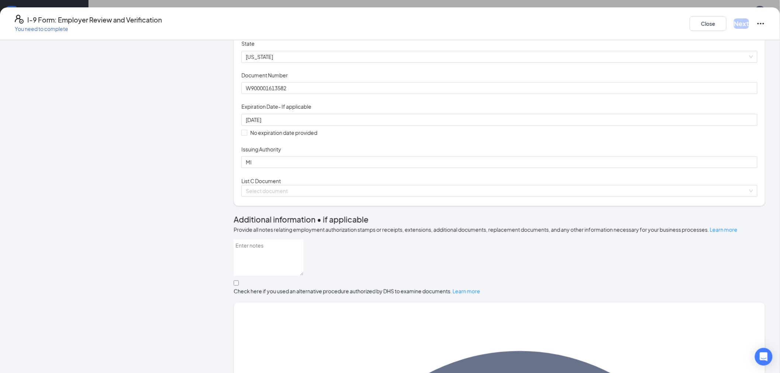
click at [396, 197] on div "List C Document Select document" at bounding box center [499, 187] width 516 height 20
click at [392, 197] on input "search" at bounding box center [497, 190] width 502 height 11
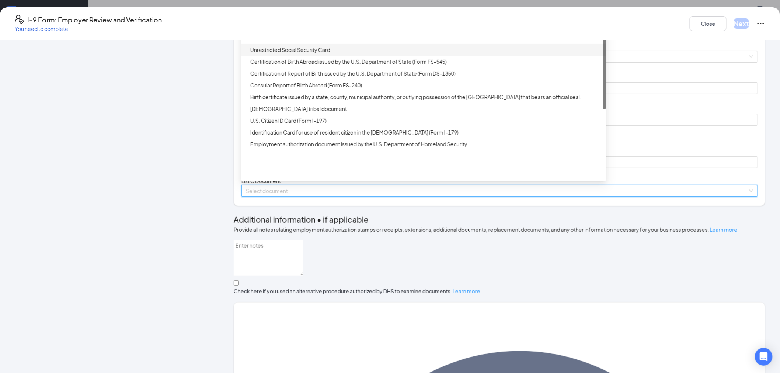
click at [336, 54] on div "Unrestricted Social Security Card" at bounding box center [425, 50] width 351 height 8
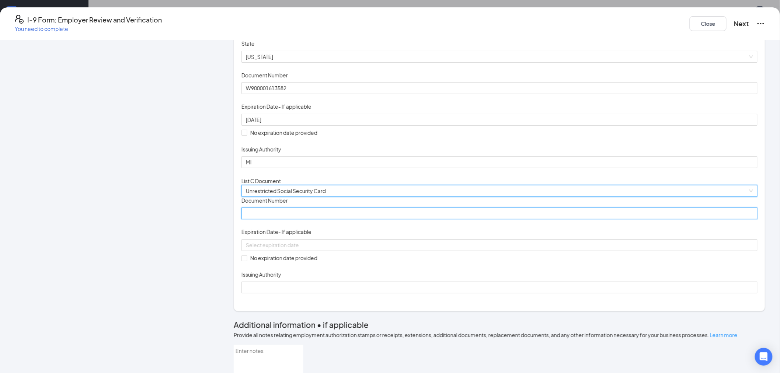
click at [323, 219] on input "Document Number" at bounding box center [499, 214] width 516 height 12
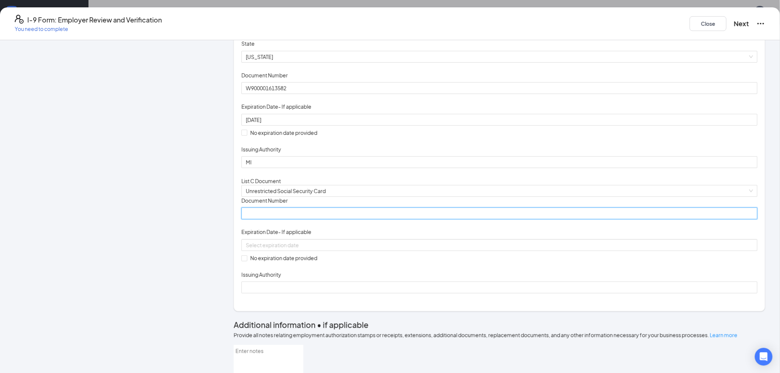
type input "6"
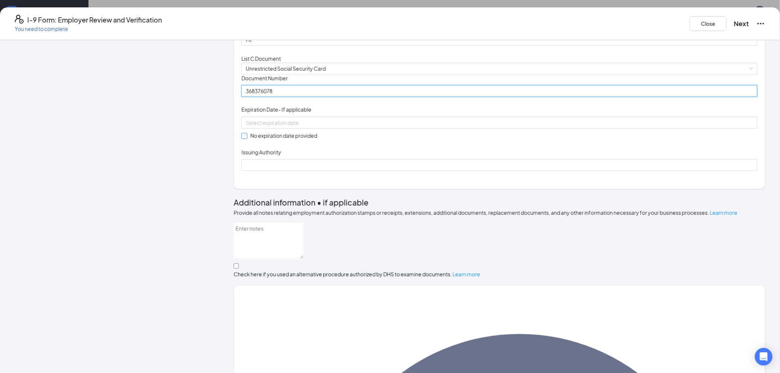
scroll to position [205, 0]
type input "368376078"
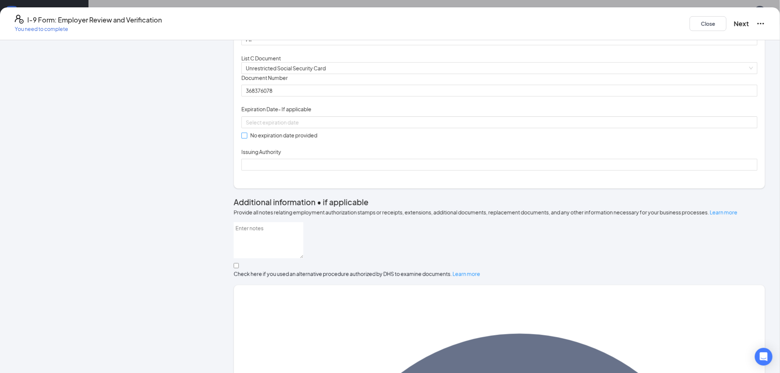
click at [247, 138] on input "No expiration date provided" at bounding box center [243, 135] width 5 height 5
checkbox input "true"
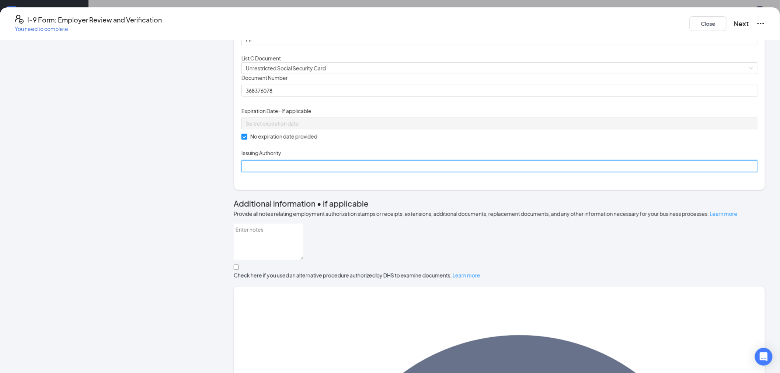
click at [305, 172] on input "Issuing Authority" at bounding box center [499, 166] width 516 height 12
type input "Social Security Administration"
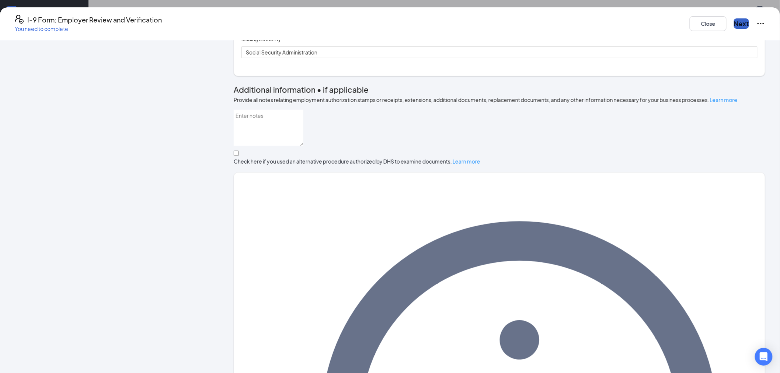
click at [734, 21] on button "Next" at bounding box center [741, 23] width 15 height 10
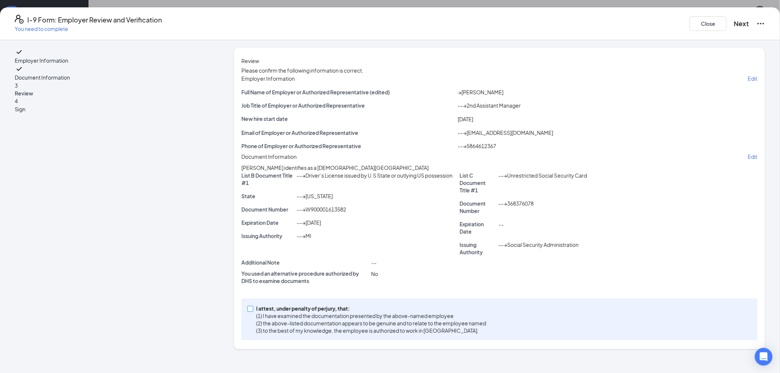
click at [253, 312] on span at bounding box center [250, 309] width 6 height 6
click at [253, 311] on input "I attest, under penalty of [PERSON_NAME], that: (1) I have examined the documen…" at bounding box center [249, 308] width 5 height 5
checkbox input "true"
click at [734, 20] on button "Next" at bounding box center [741, 23] width 15 height 10
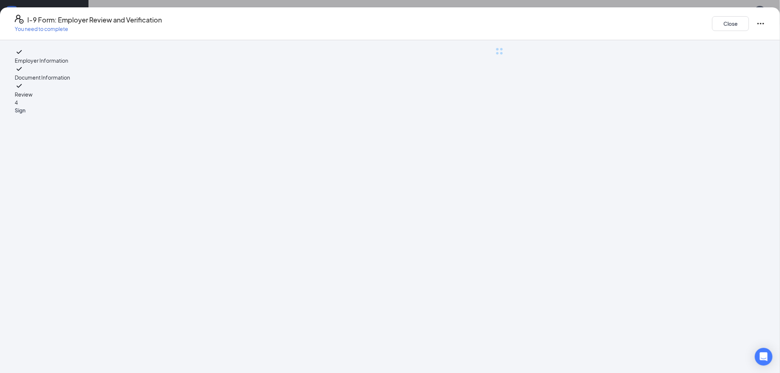
scroll to position [0, 0]
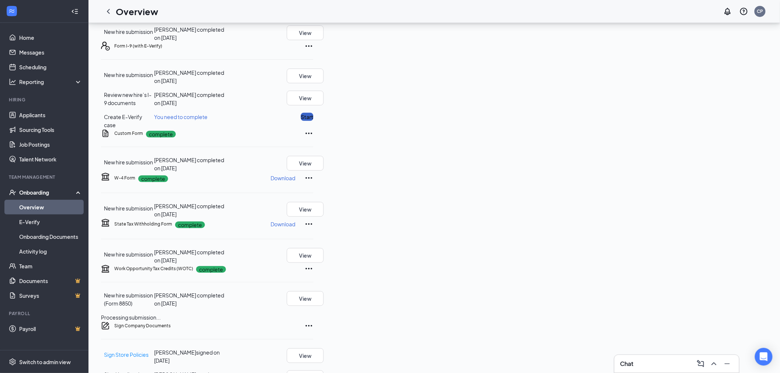
click at [313, 121] on button "Start" at bounding box center [307, 117] width 13 height 8
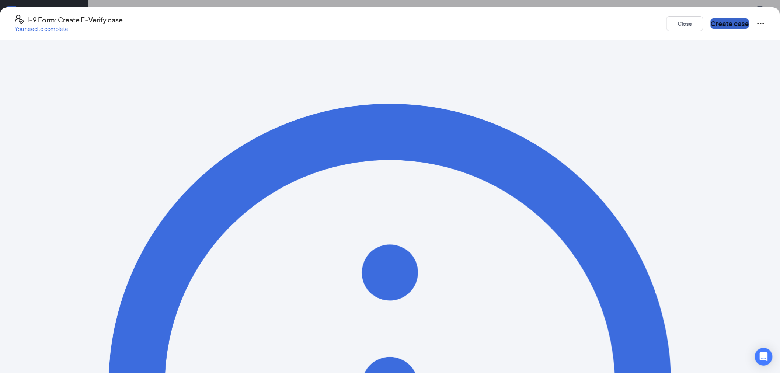
click at [711, 18] on button "Create case" at bounding box center [730, 23] width 38 height 10
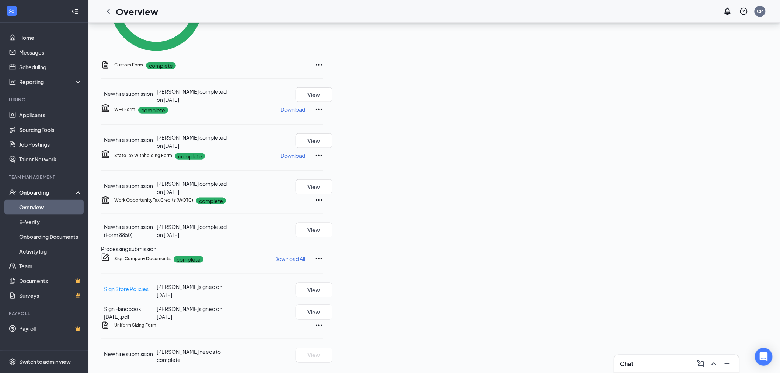
scroll to position [334, 0]
